Goal: Navigation & Orientation: Go to known website

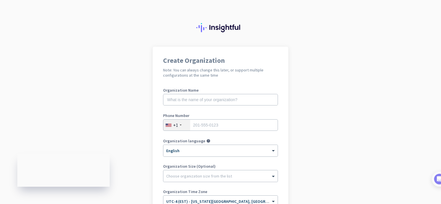
scroll to position [75, 0]
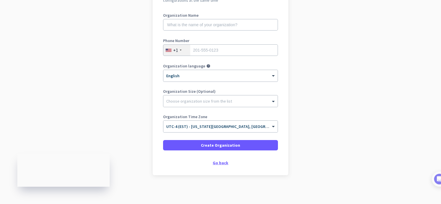
click at [221, 164] on div "Go back" at bounding box center [220, 163] width 115 height 4
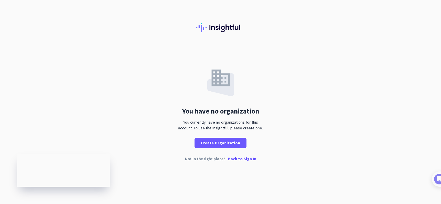
click at [242, 160] on p "Back to Sign In" at bounding box center [242, 159] width 28 height 4
